Goal: Navigation & Orientation: Find specific page/section

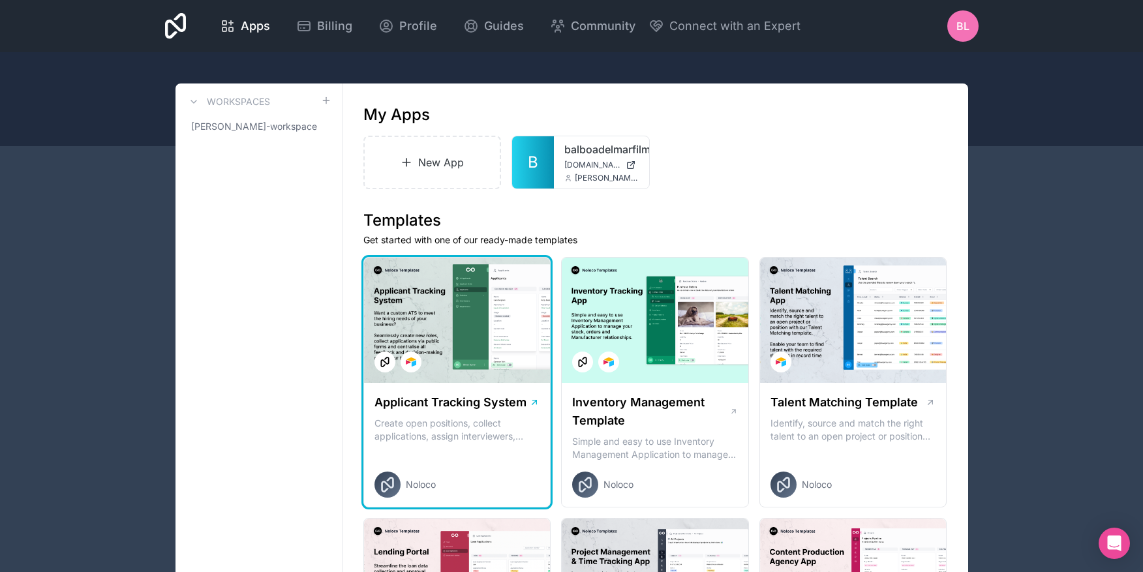
click at [473, 346] on div at bounding box center [457, 320] width 187 height 125
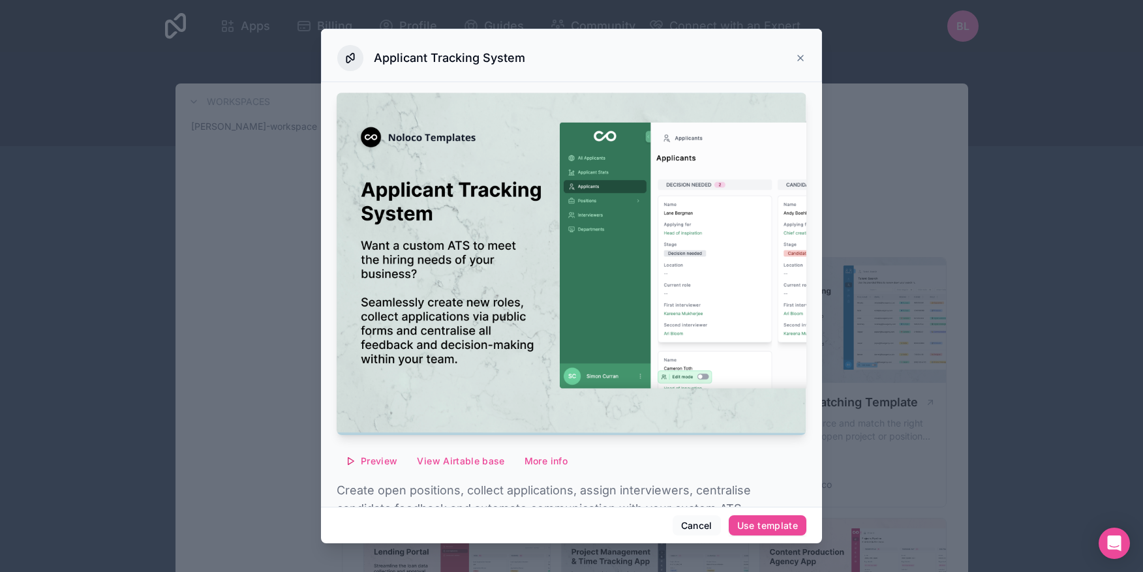
click at [800, 58] on icon at bounding box center [800, 57] width 5 height 5
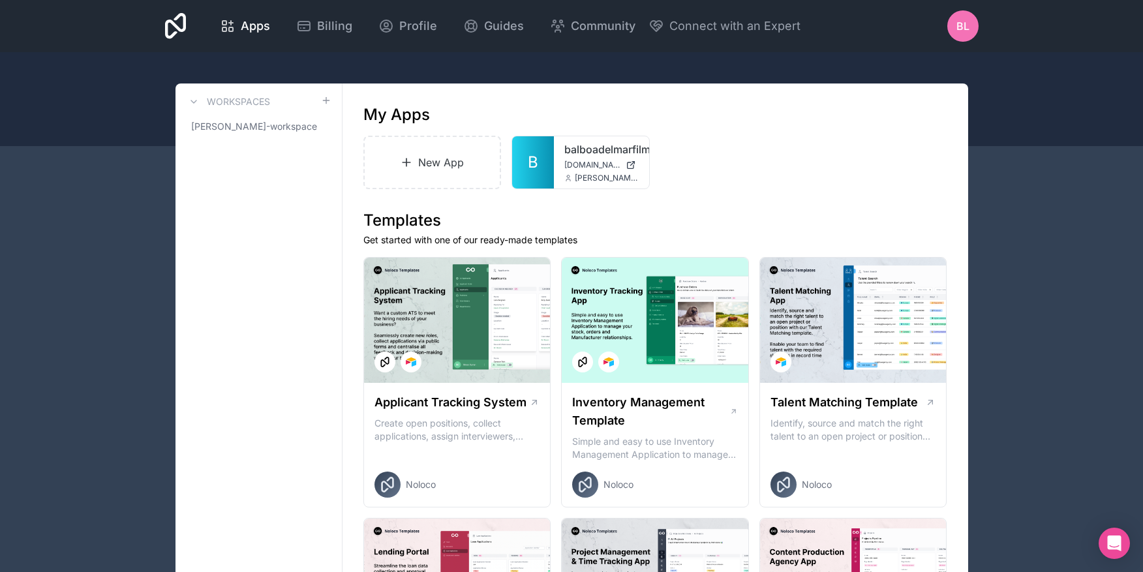
click at [181, 26] on icon at bounding box center [176, 26] width 22 height 26
click at [959, 34] on div "BL" at bounding box center [962, 25] width 31 height 31
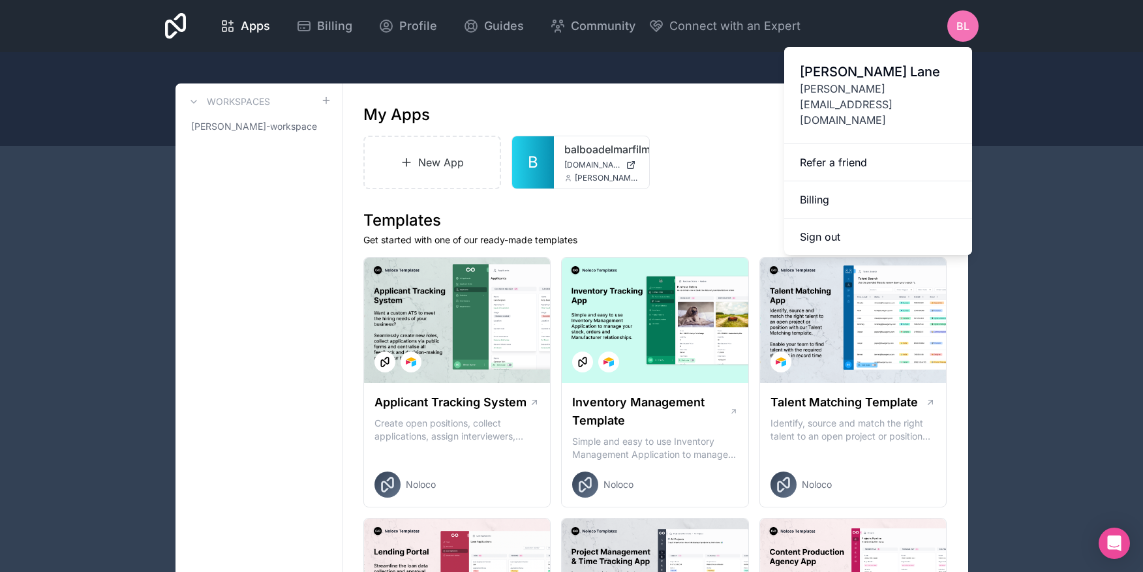
click at [890, 79] on span "[PERSON_NAME]" at bounding box center [878, 72] width 157 height 18
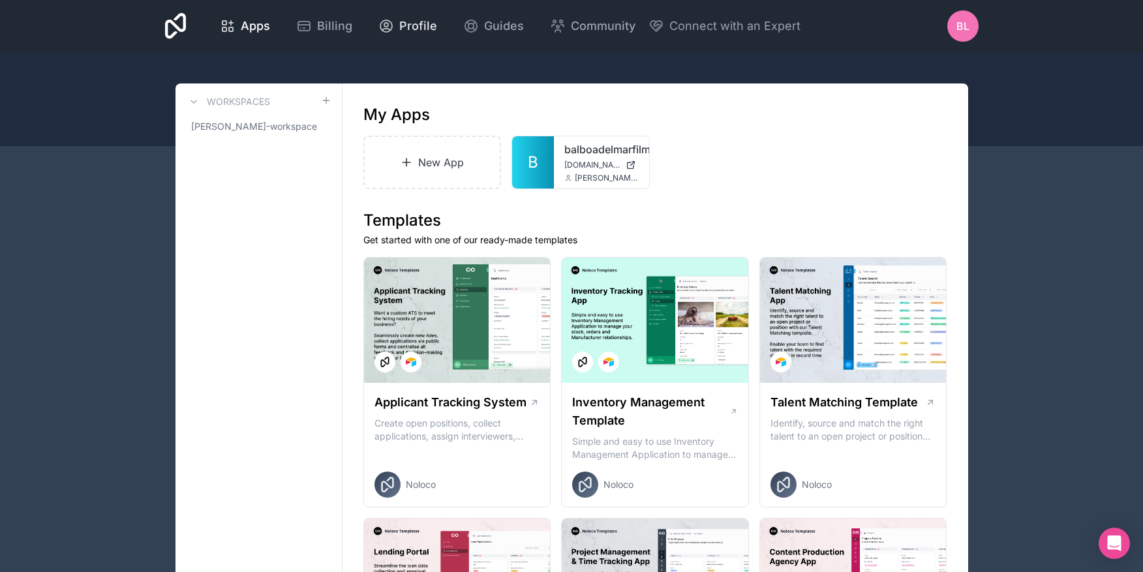
click at [391, 21] on icon at bounding box center [386, 26] width 16 height 16
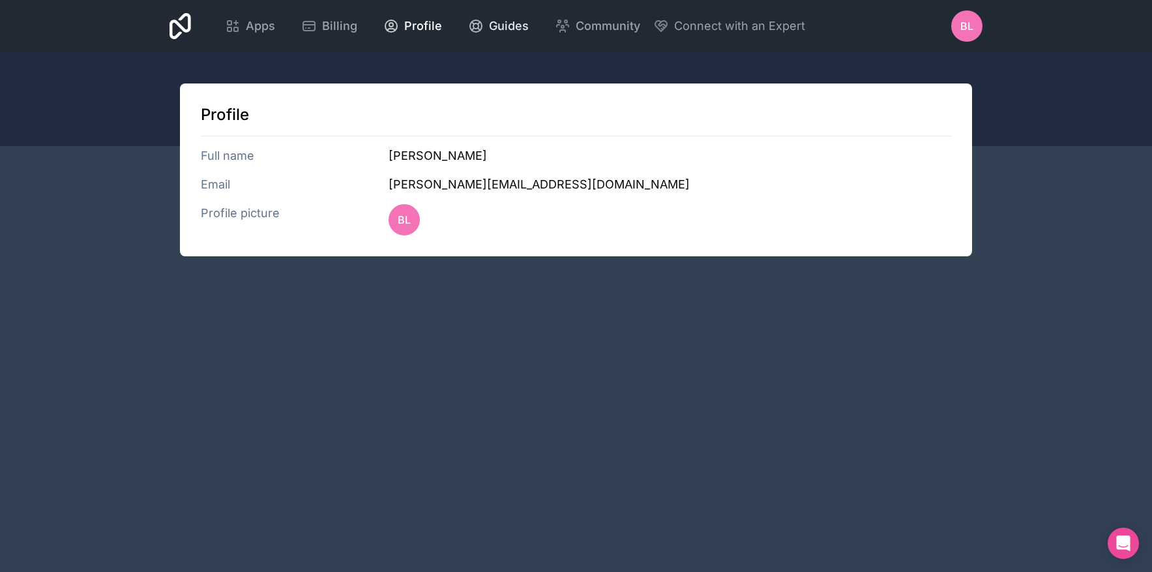
click at [494, 27] on span "Guides" at bounding box center [509, 26] width 40 height 18
click at [968, 28] on span "BL" at bounding box center [967, 26] width 13 height 16
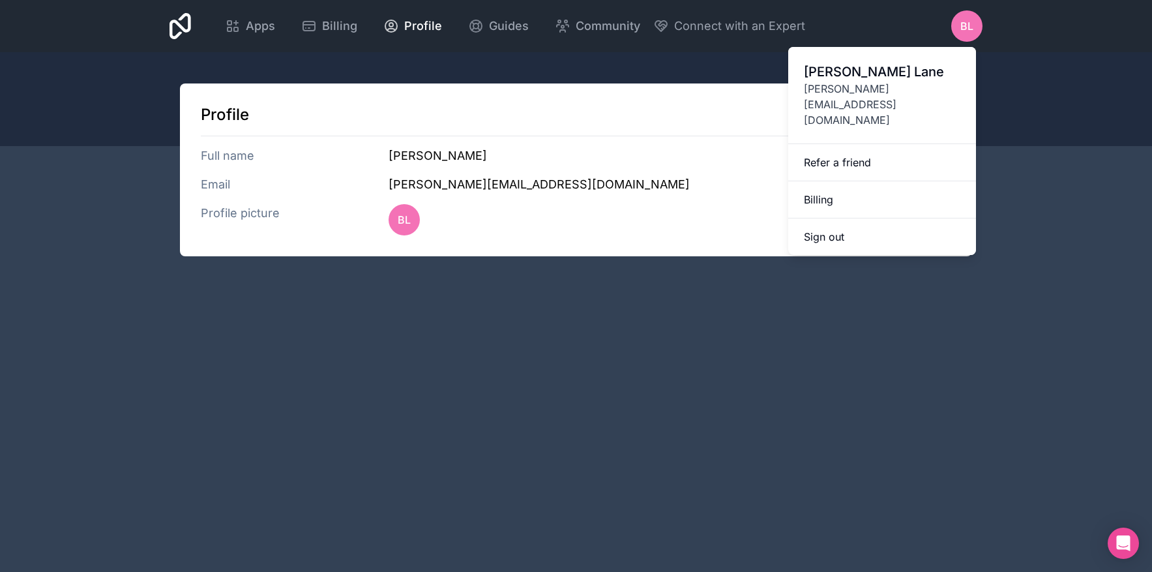
click at [121, 64] on div at bounding box center [576, 99] width 1152 height 94
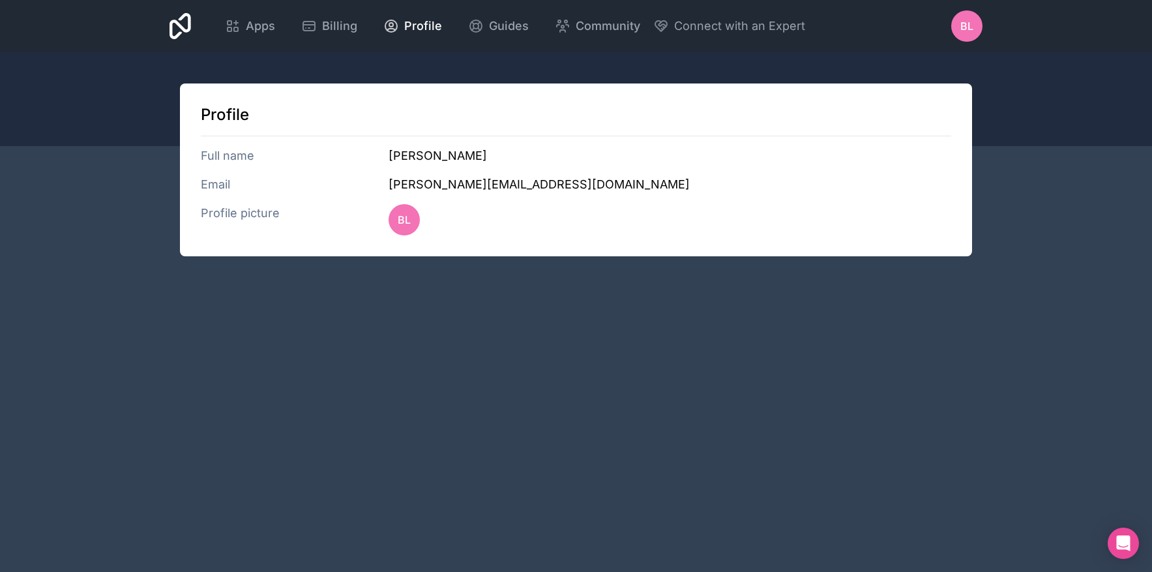
click at [179, 25] on icon at bounding box center [181, 26] width 22 height 26
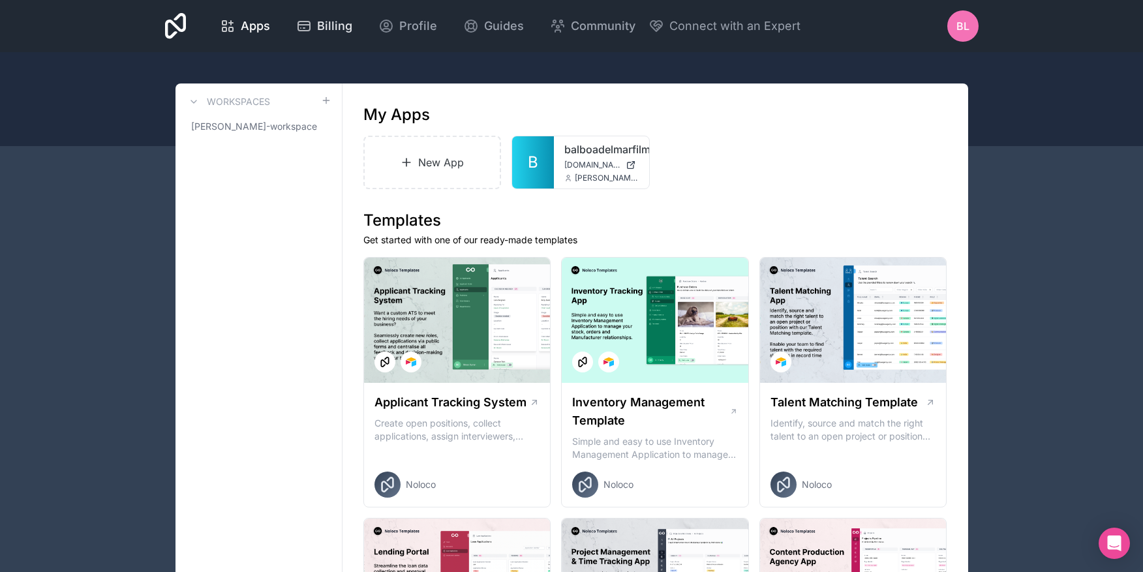
click at [328, 25] on span "Billing" at bounding box center [334, 26] width 35 height 18
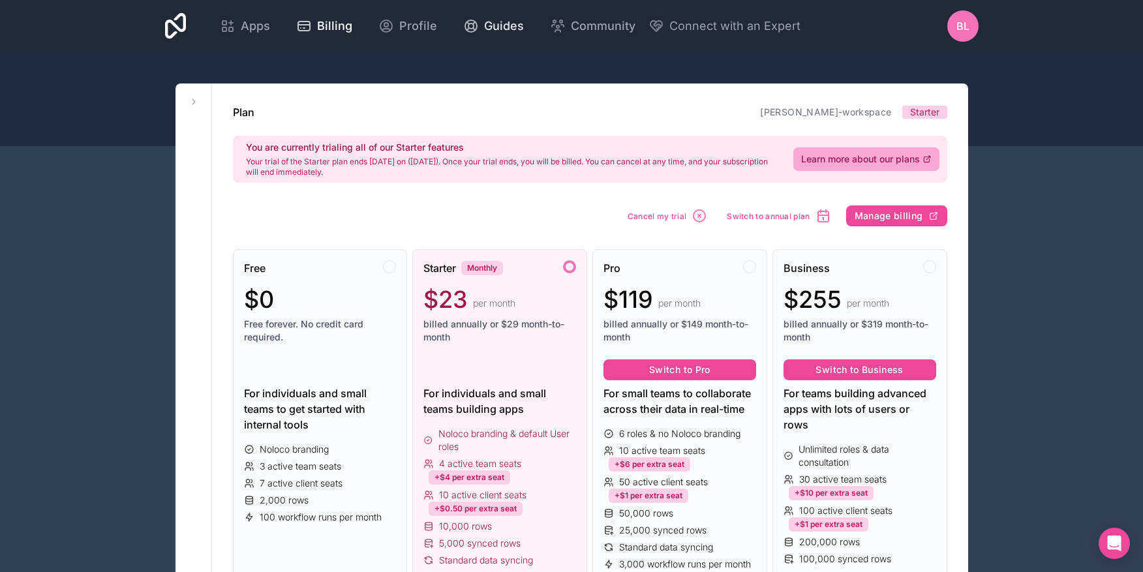
click at [502, 28] on span "Guides" at bounding box center [504, 26] width 40 height 18
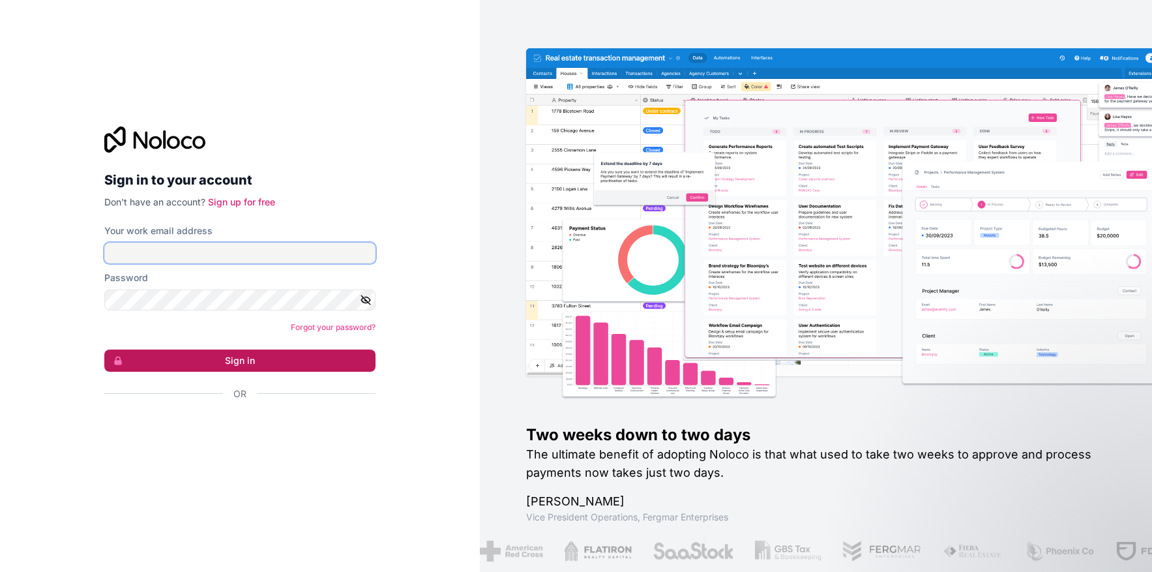
type input "**********"
click at [231, 357] on button "Sign in" at bounding box center [239, 361] width 271 height 22
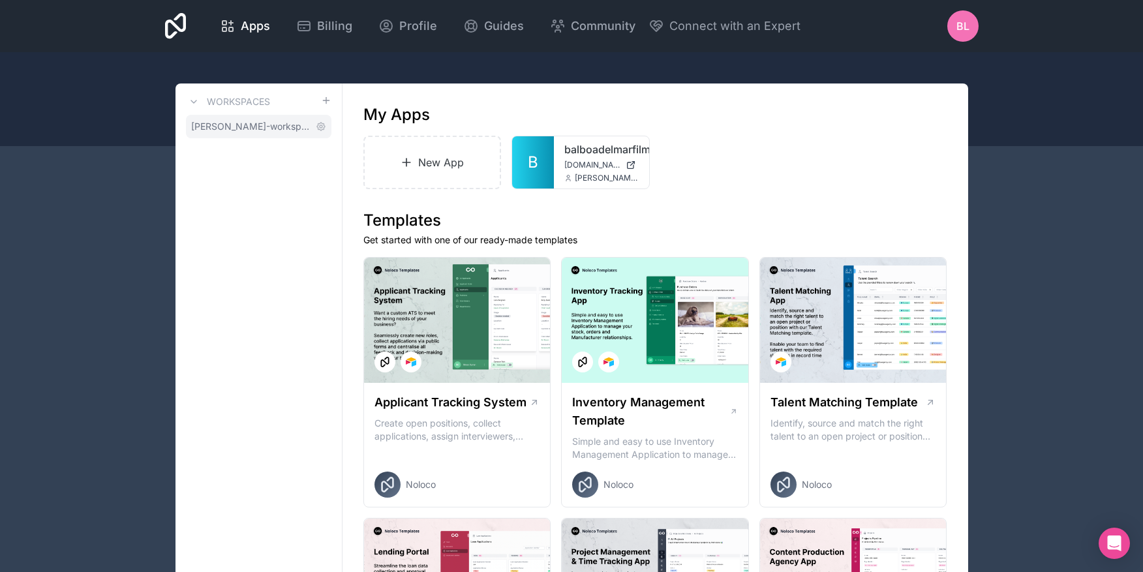
click at [243, 128] on span "[PERSON_NAME]-workspace" at bounding box center [250, 126] width 119 height 13
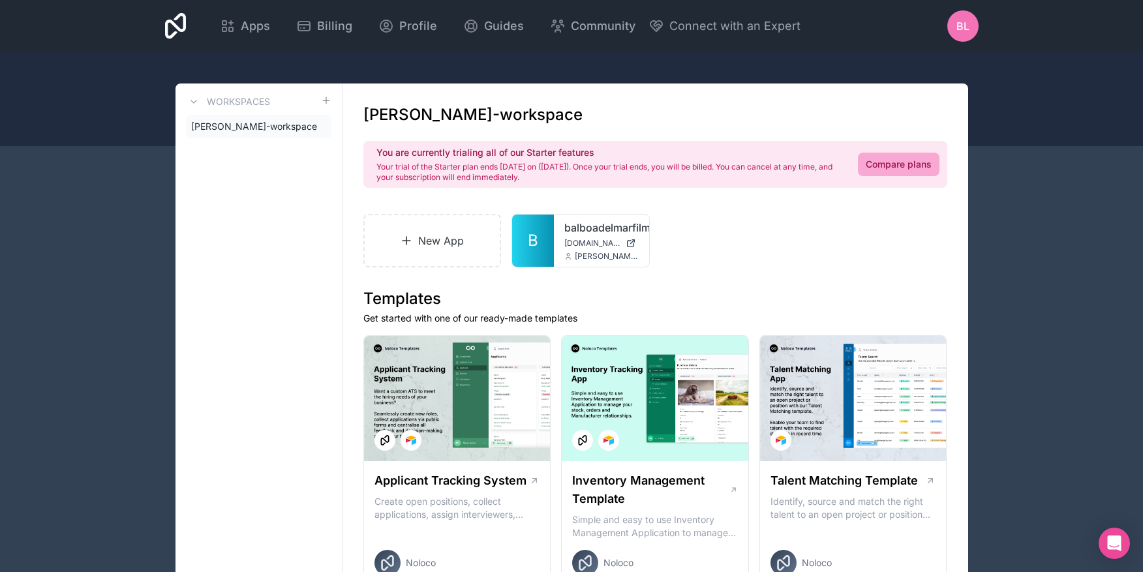
click at [192, 104] on icon at bounding box center [193, 102] width 10 height 10
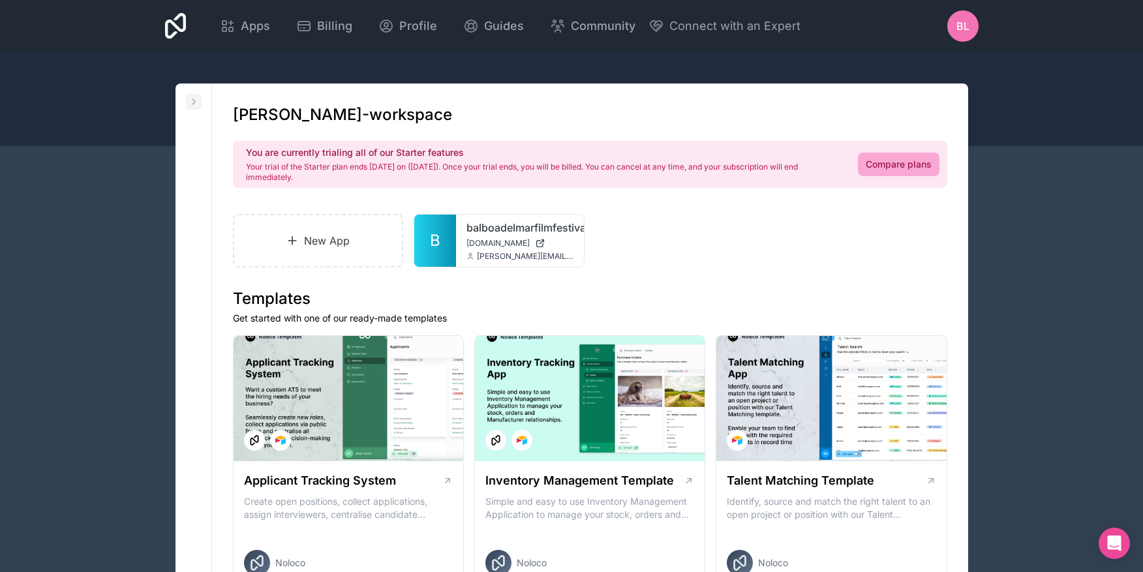
click at [192, 104] on icon at bounding box center [193, 102] width 10 height 10
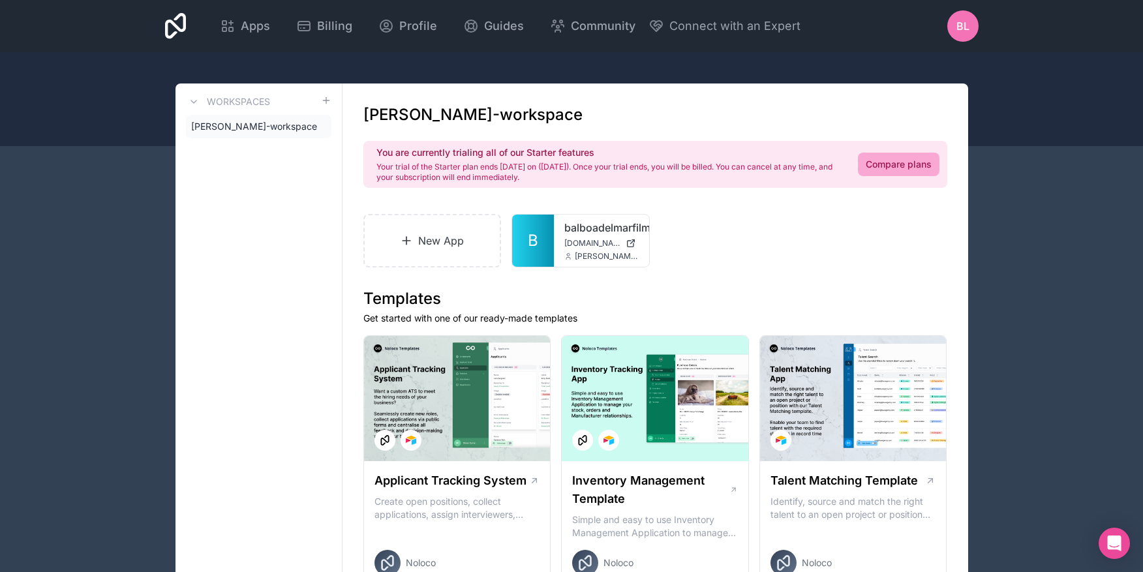
click at [959, 35] on div "BL" at bounding box center [962, 25] width 31 height 31
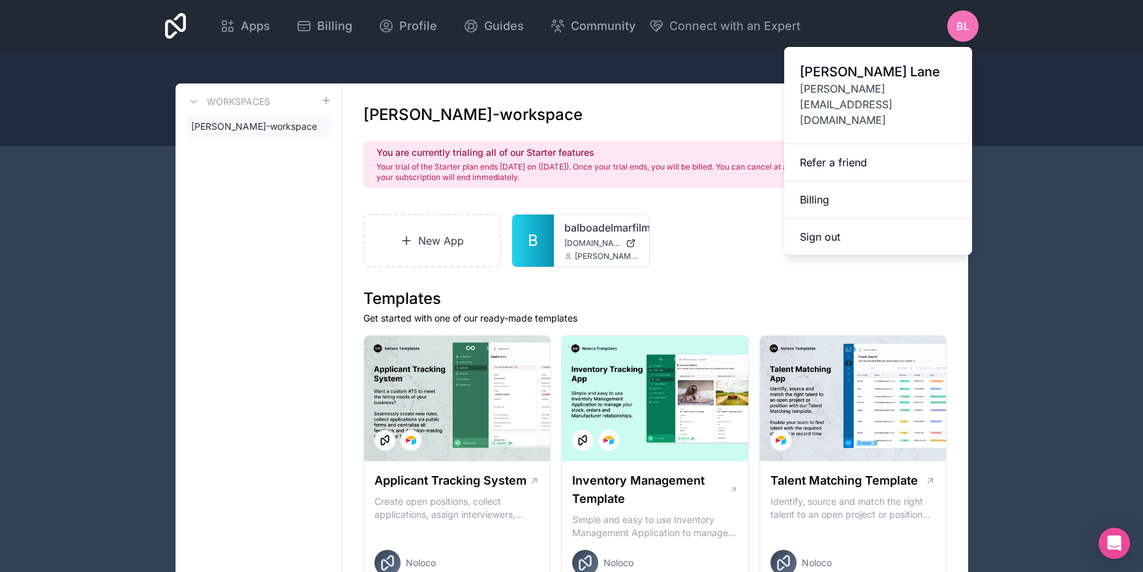
click at [880, 91] on span "[PERSON_NAME][EMAIL_ADDRESS][DOMAIN_NAME]" at bounding box center [878, 104] width 157 height 47
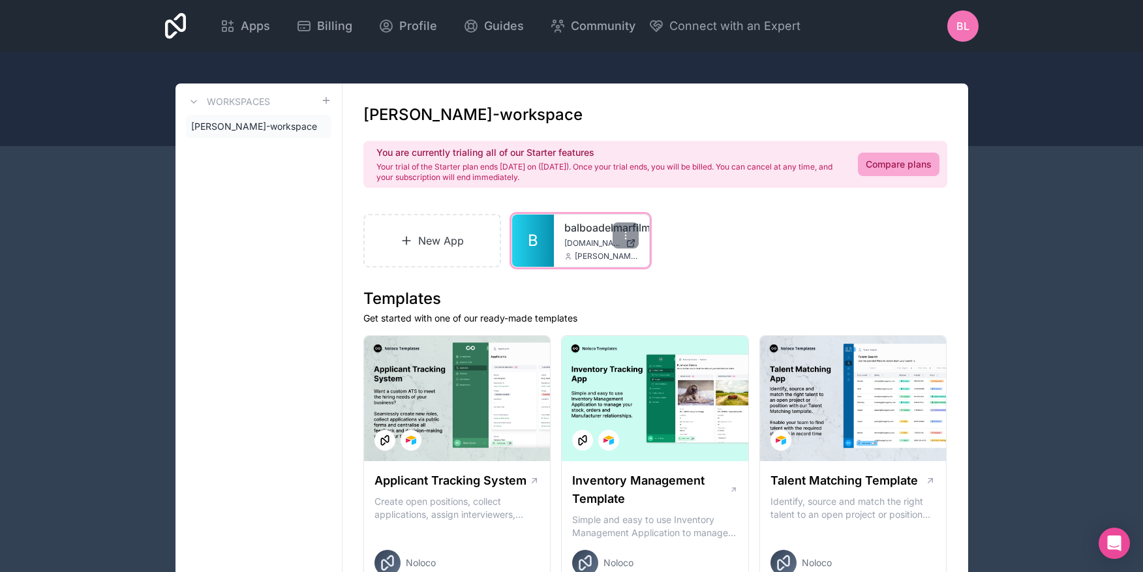
click at [595, 232] on link "balboadelmarfilmfestival" at bounding box center [601, 228] width 74 height 16
